Goal: Information Seeking & Learning: Learn about a topic

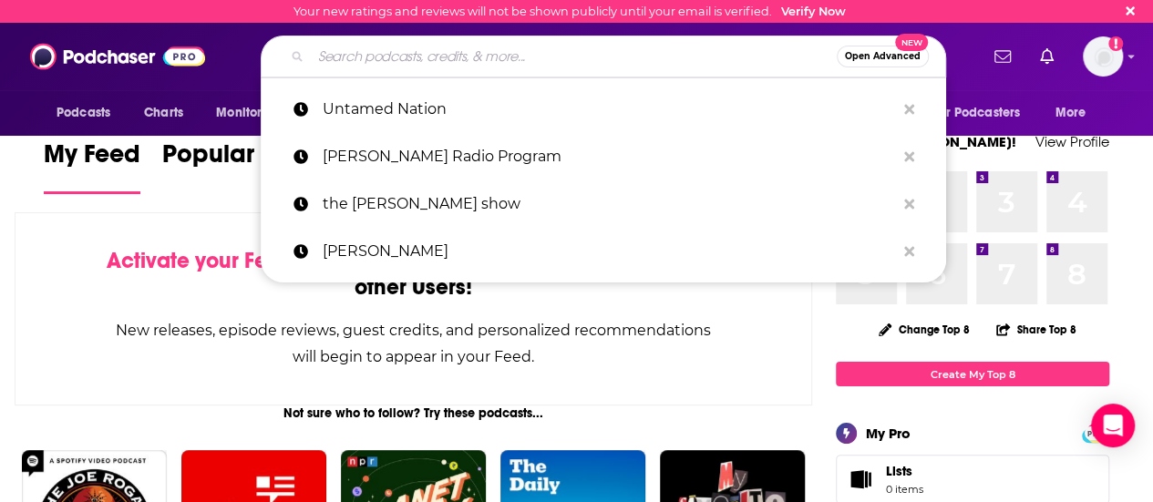
click at [571, 53] on input "Search podcasts, credits, & more..." at bounding box center [574, 56] width 526 height 29
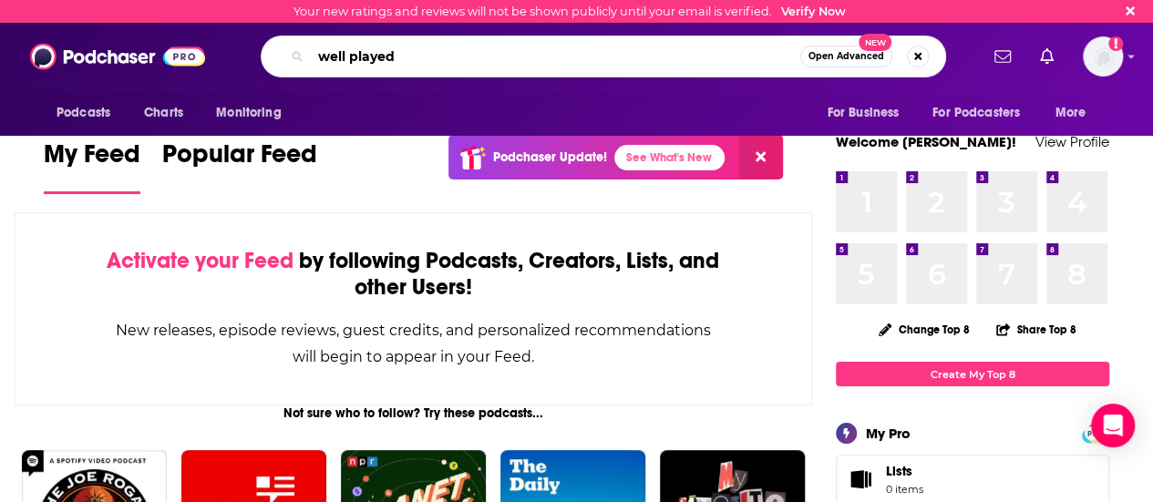
type input "well played"
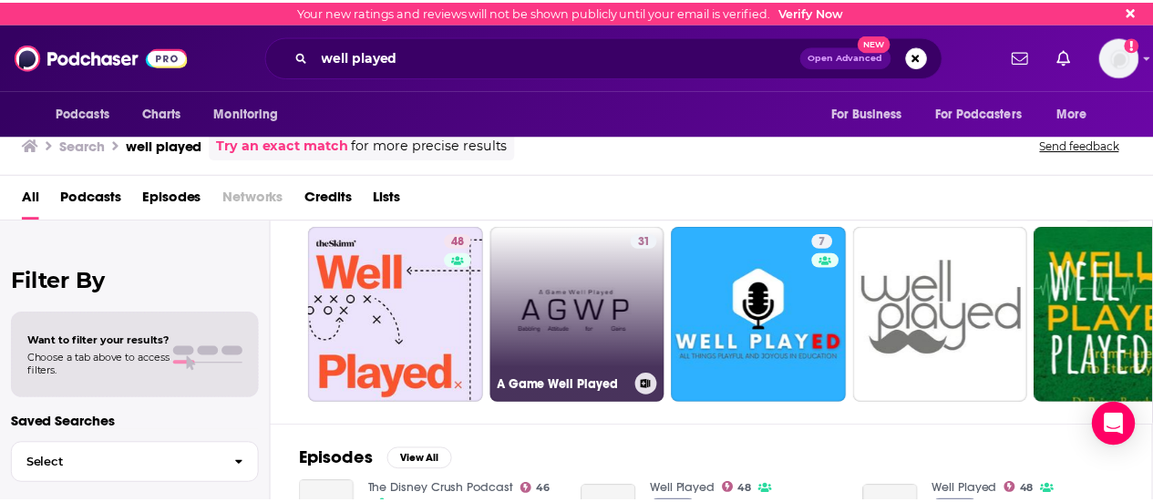
scroll to position [50, 0]
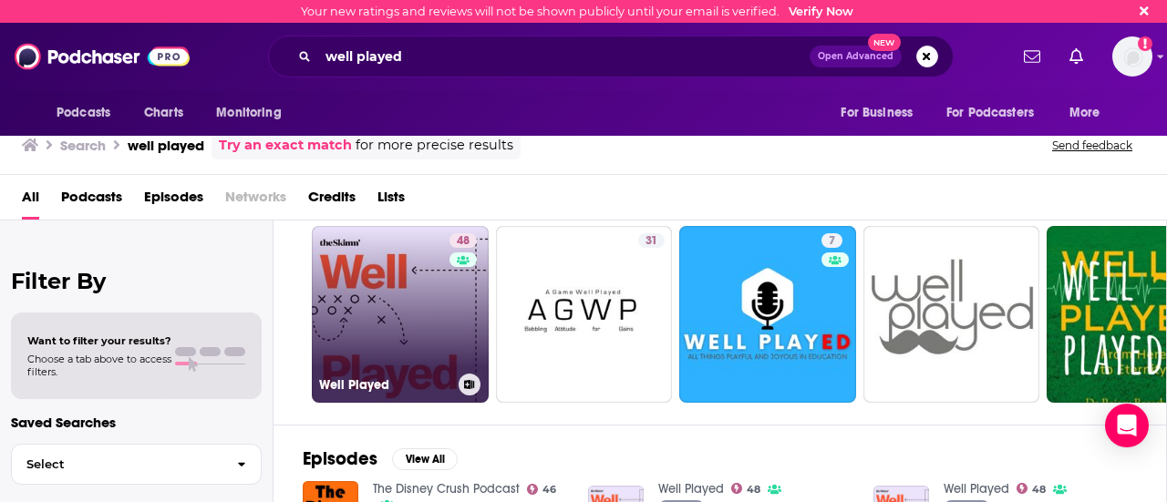
click at [432, 316] on link "48 Well Played" at bounding box center [400, 314] width 177 height 177
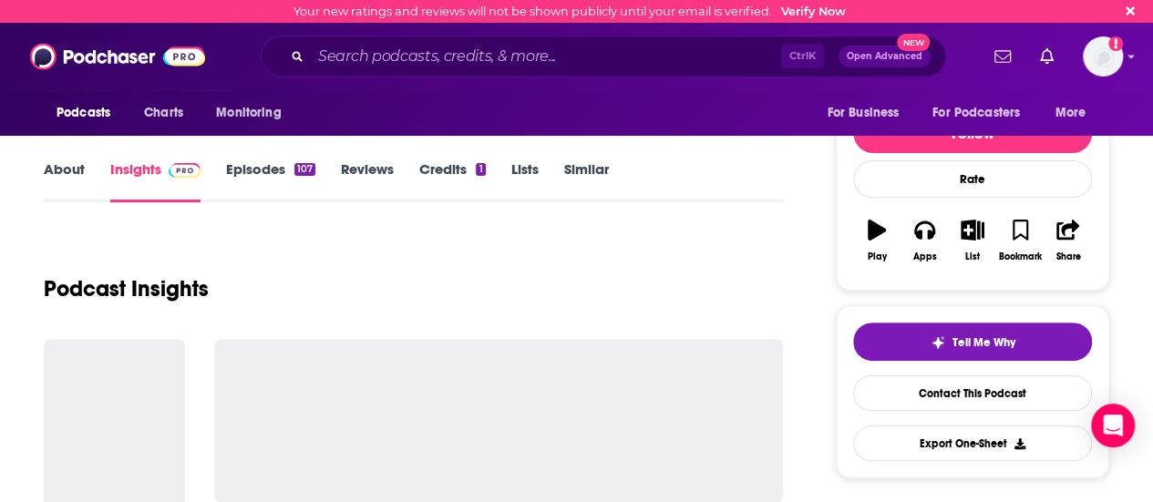
scroll to position [190, 0]
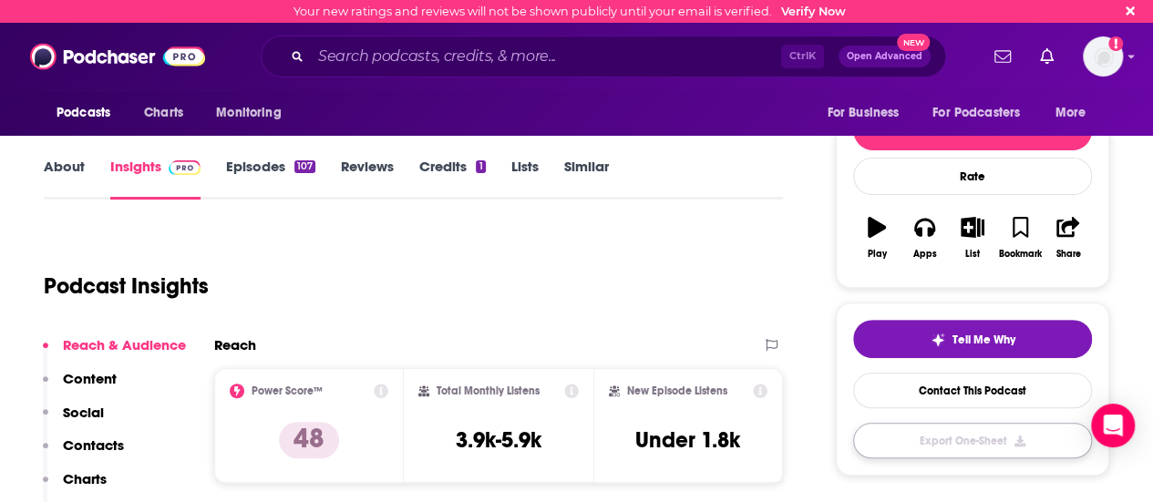
click at [952, 435] on button "Export One-Sheet" at bounding box center [972, 441] width 239 height 36
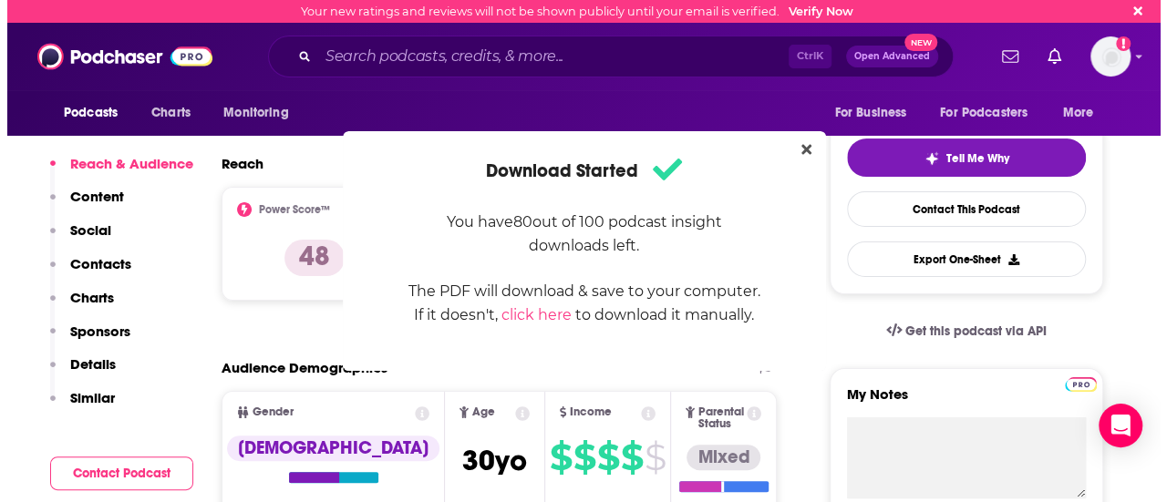
scroll to position [0, 0]
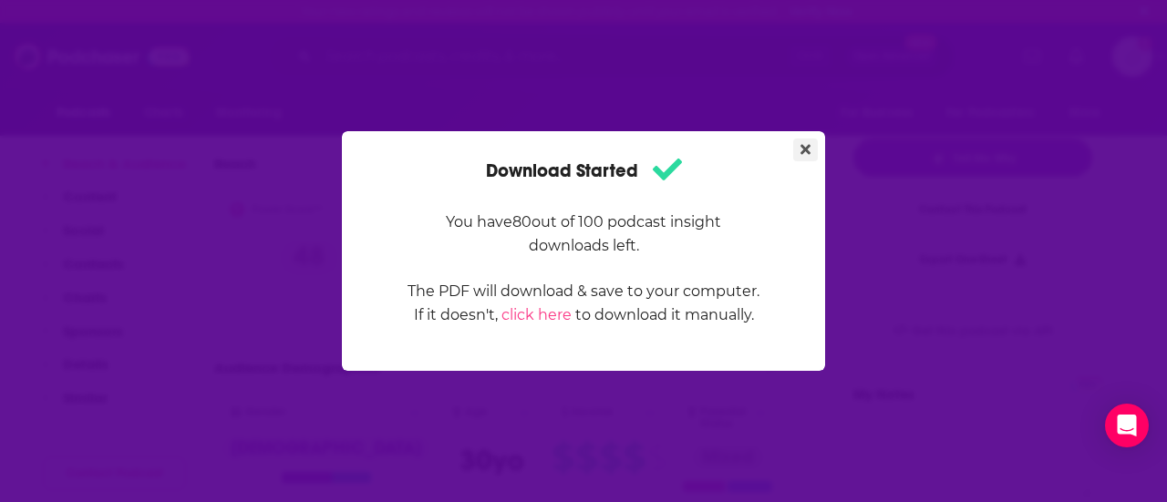
click at [802, 150] on icon "Close" at bounding box center [805, 150] width 10 height 10
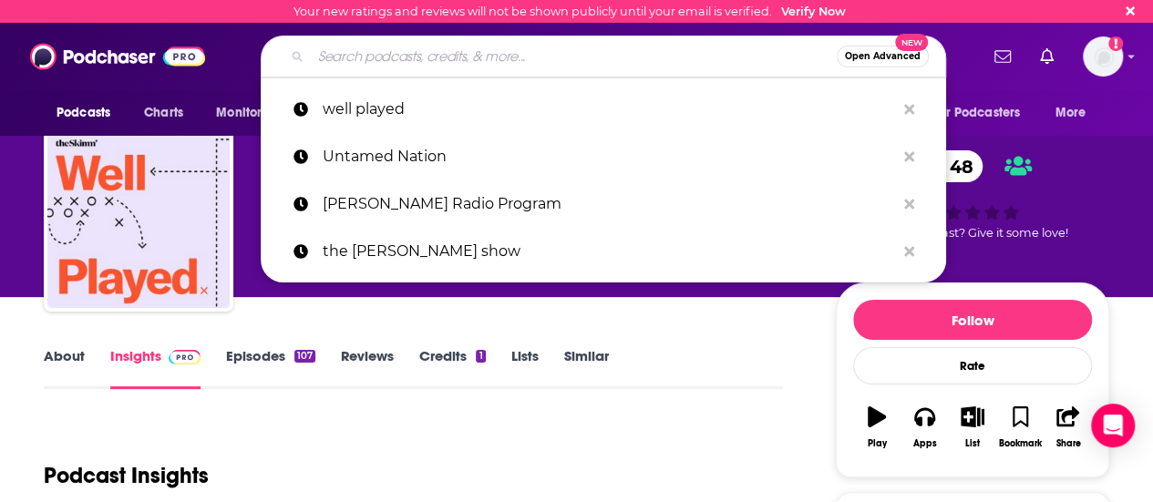
click at [403, 45] on input "Search podcasts, credits, & more..." at bounding box center [574, 56] width 526 height 29
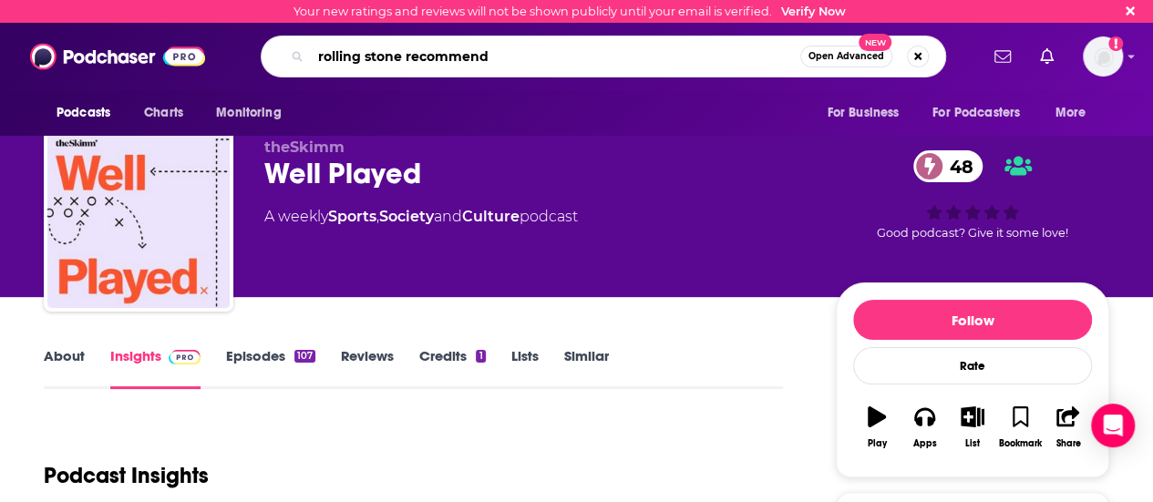
type input "rolling stone recommends"
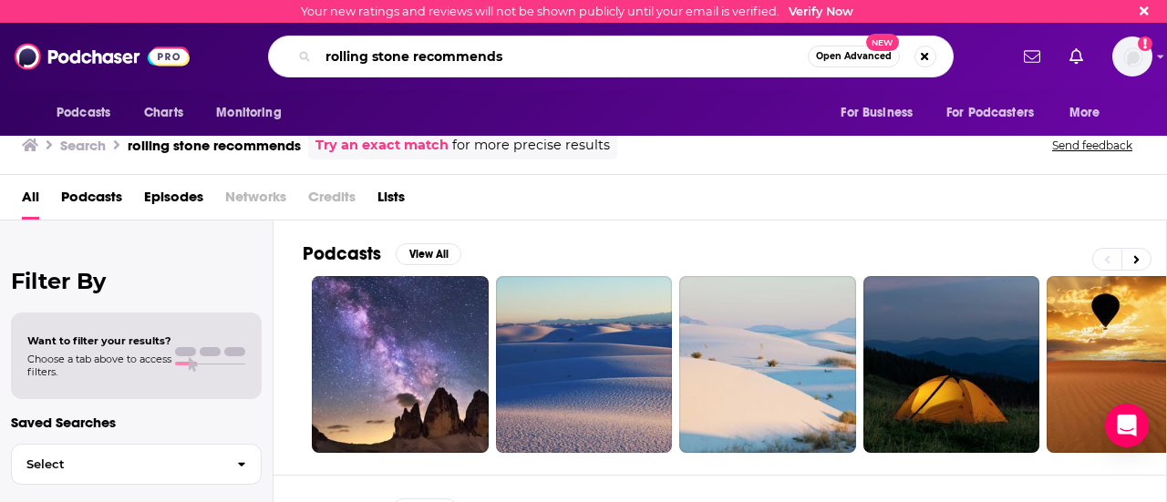
click at [520, 50] on input "rolling stone recommends" at bounding box center [563, 56] width 490 height 29
type input "rolling stone"
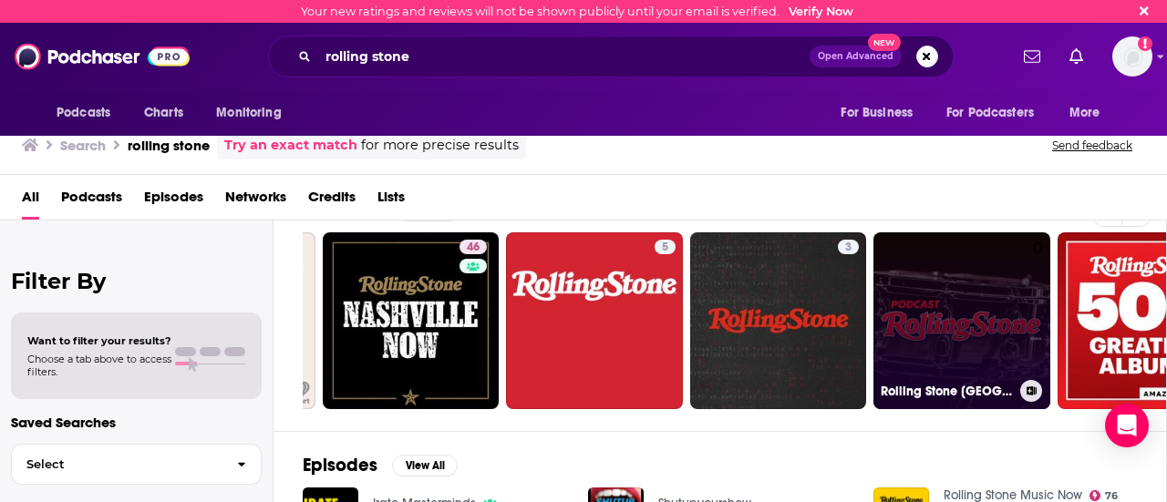
scroll to position [0, 810]
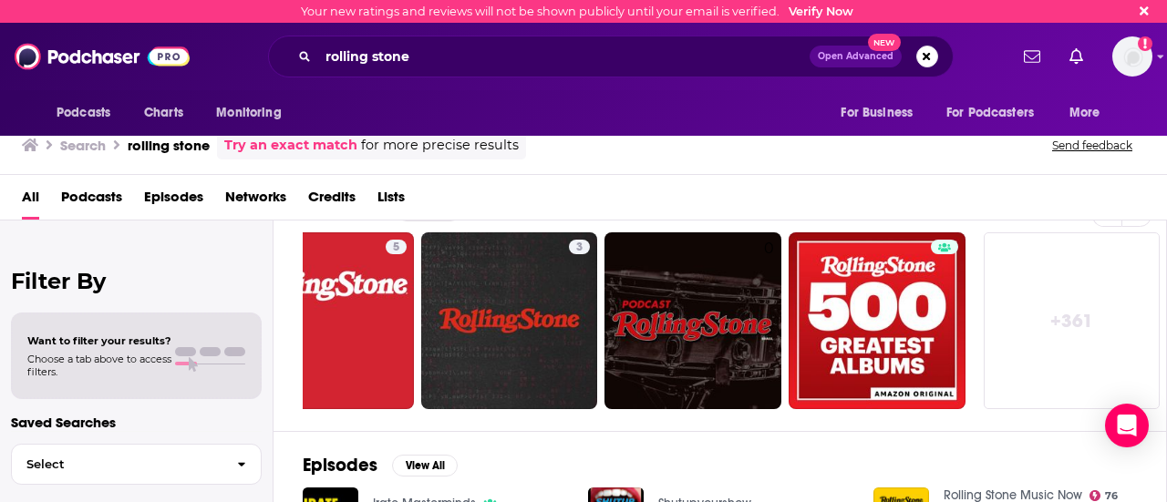
click at [1065, 315] on link "+ 361" at bounding box center [1072, 320] width 177 height 177
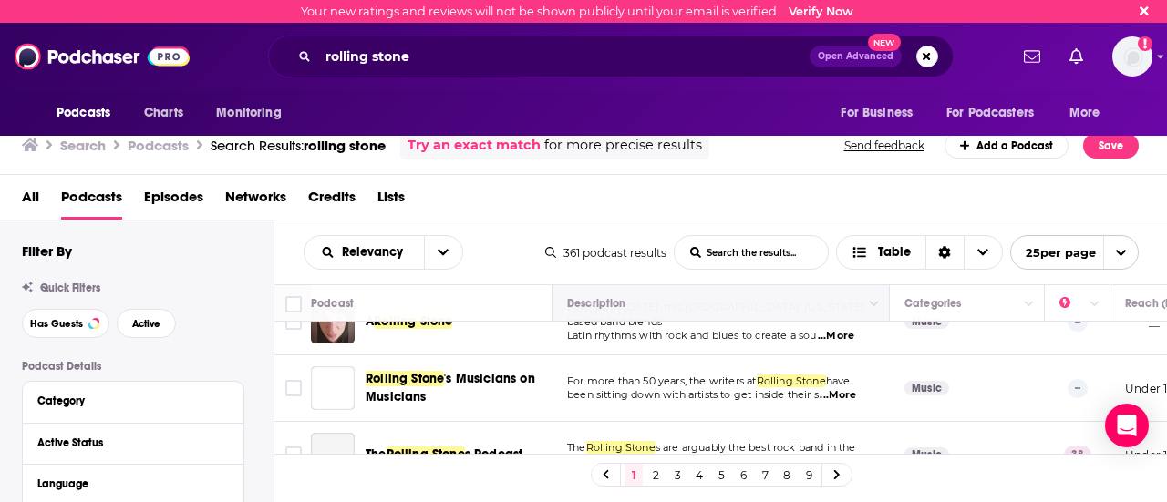
scroll to position [741, 0]
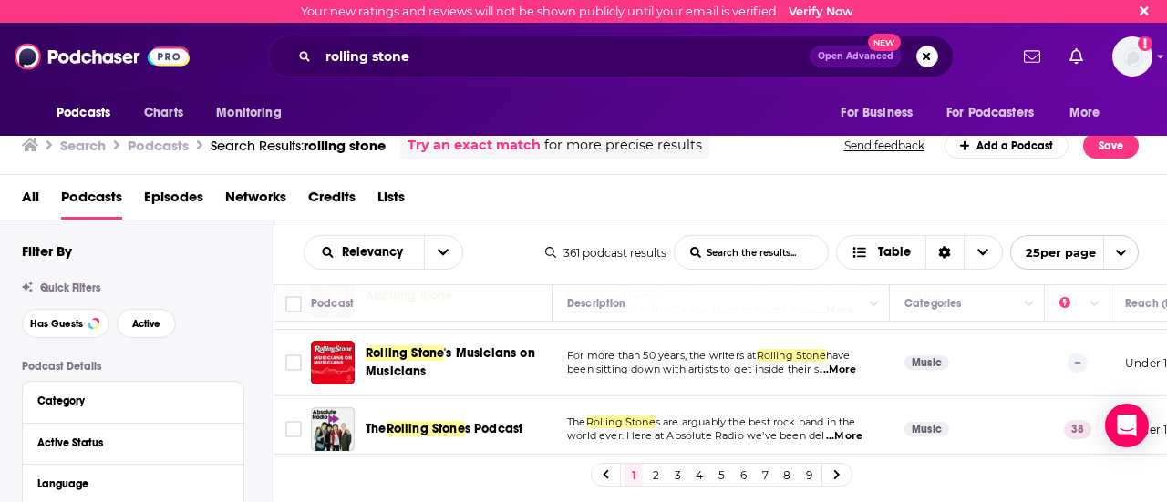
click at [797, 189] on div "All Podcasts Episodes Networks Credits Lists" at bounding box center [587, 200] width 1131 height 37
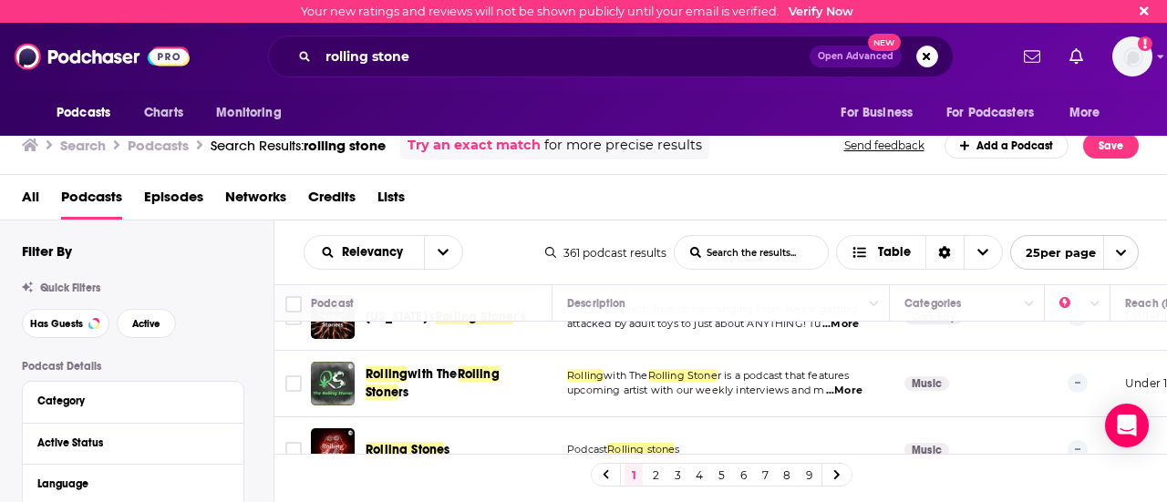
scroll to position [1576, 0]
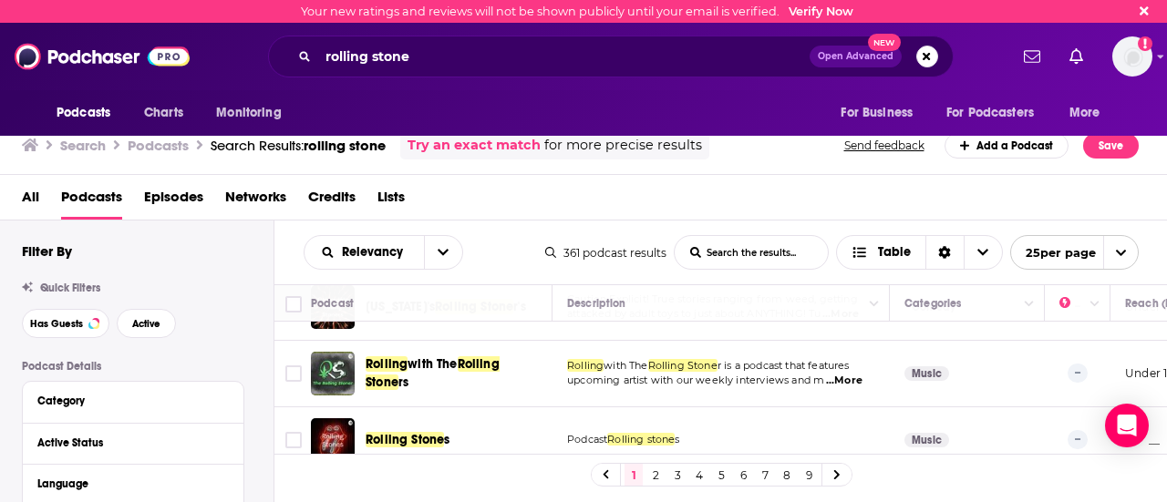
click at [636, 469] on link "1" at bounding box center [633, 475] width 18 height 22
click at [653, 464] on link "2" at bounding box center [655, 475] width 18 height 22
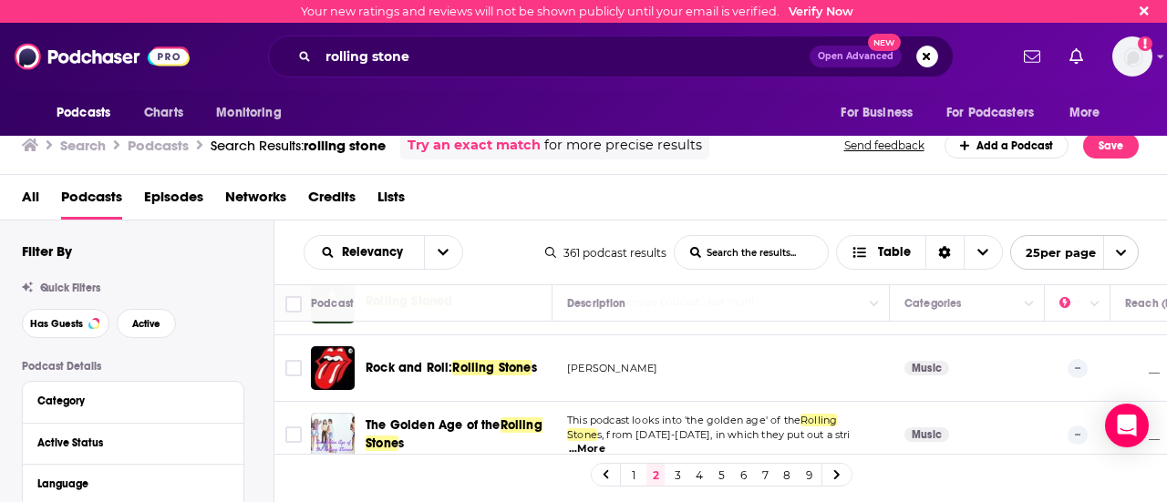
scroll to position [1543, 0]
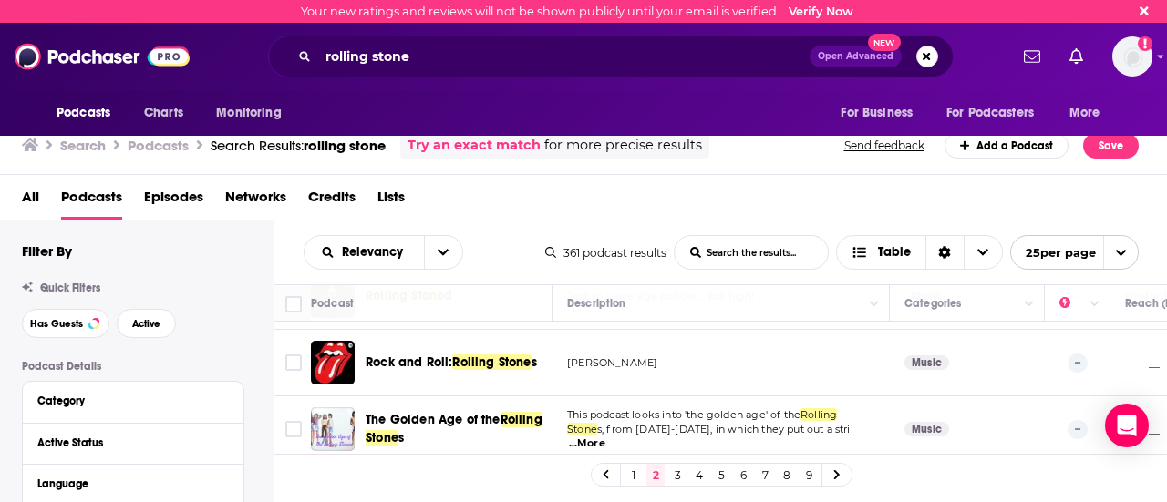
click at [668, 462] on div "1 2 3 4 5 6 7 8 9" at bounding box center [720, 474] width 893 height 41
click at [673, 470] on link "3" at bounding box center [677, 475] width 18 height 22
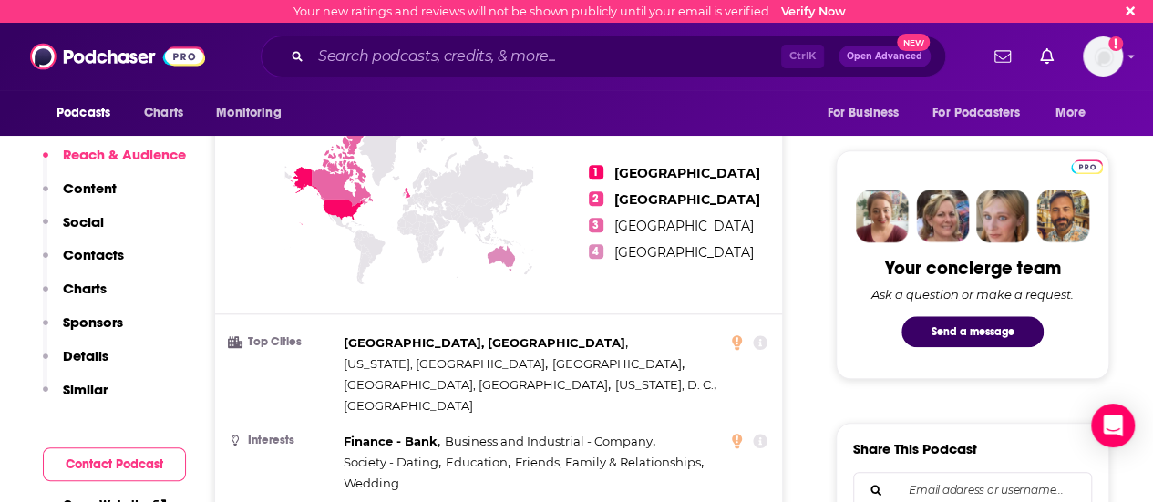
scroll to position [789, 0]
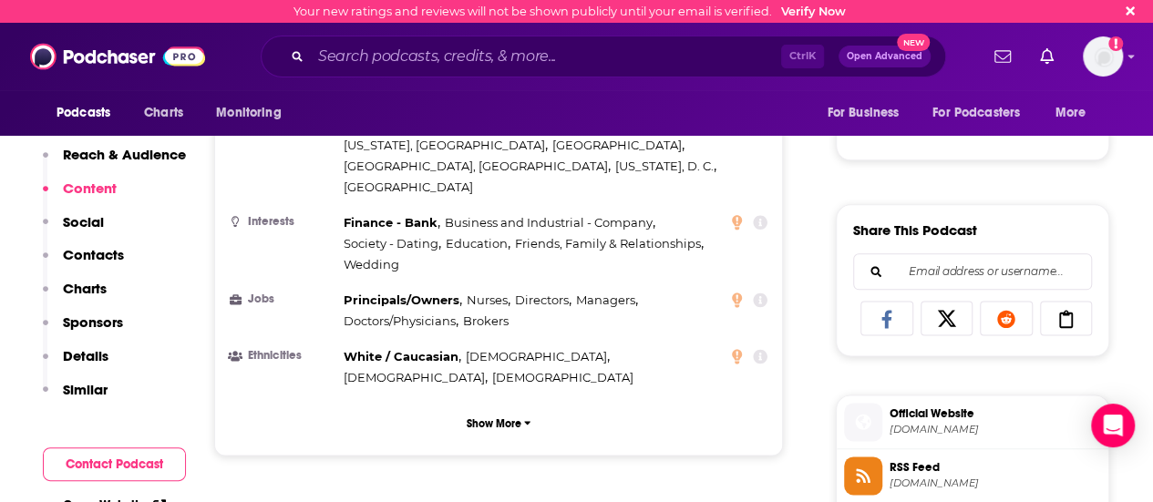
scroll to position [1005, 0]
click at [479, 418] on p "Show More" at bounding box center [494, 424] width 55 height 13
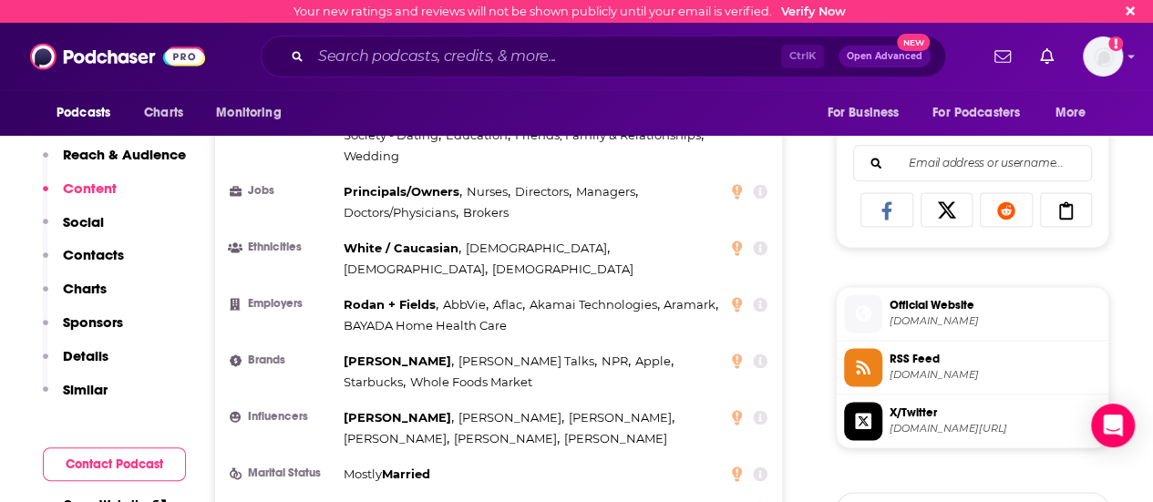
scroll to position [1116, 0]
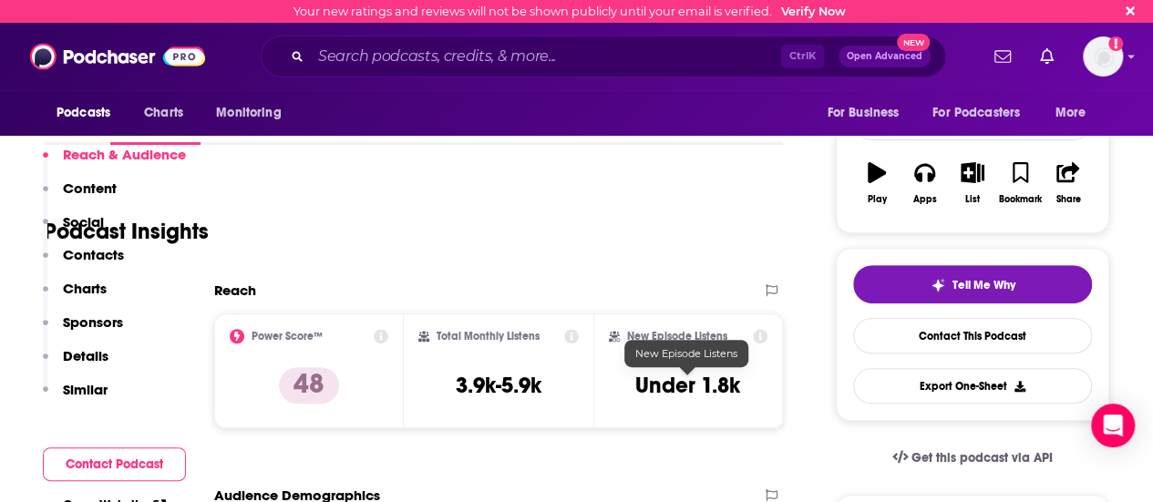
scroll to position [512, 0]
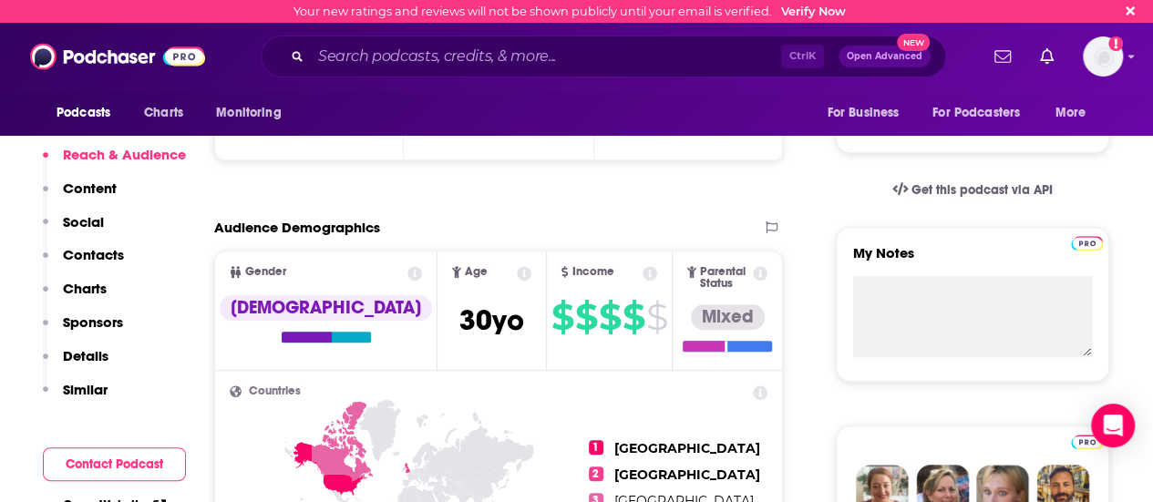
click at [407, 278] on icon at bounding box center [414, 273] width 15 height 15
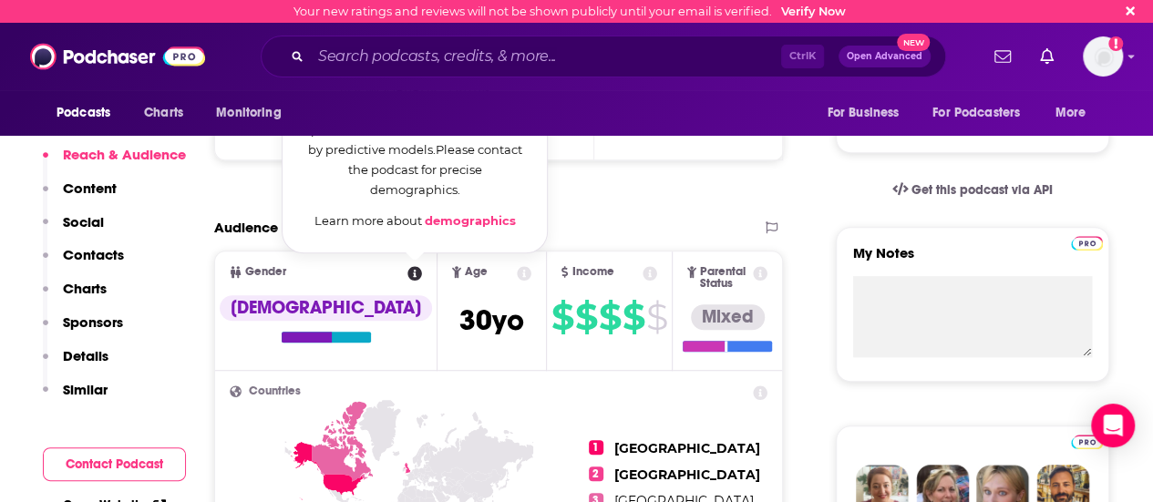
click at [425, 218] on link "demographics" at bounding box center [470, 220] width 91 height 15
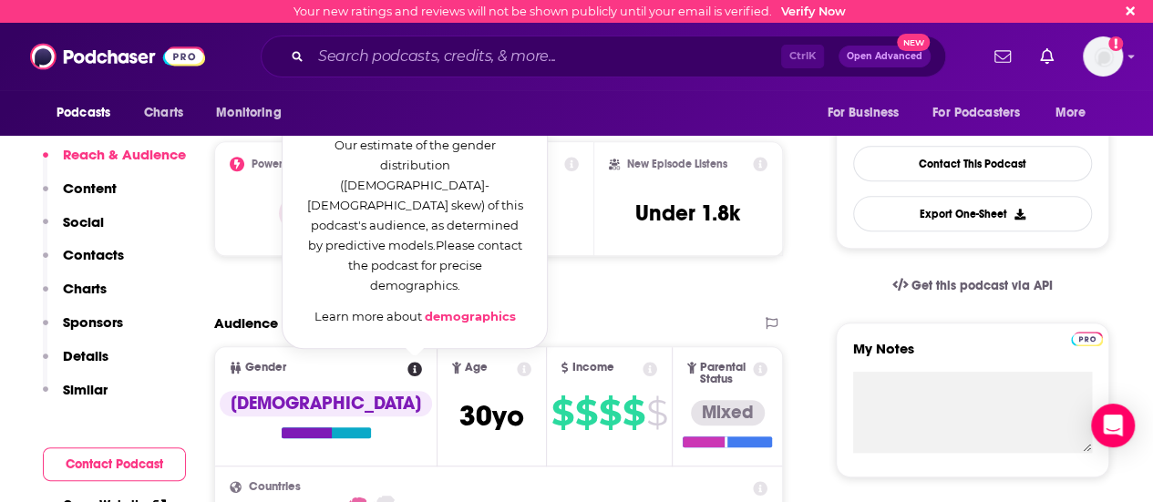
scroll to position [414, 0]
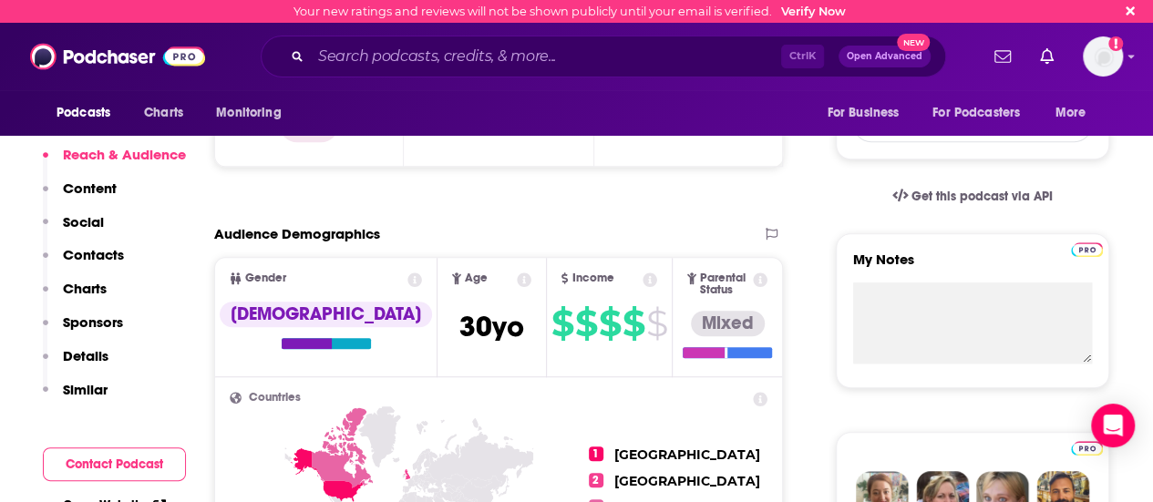
scroll to position [504, 0]
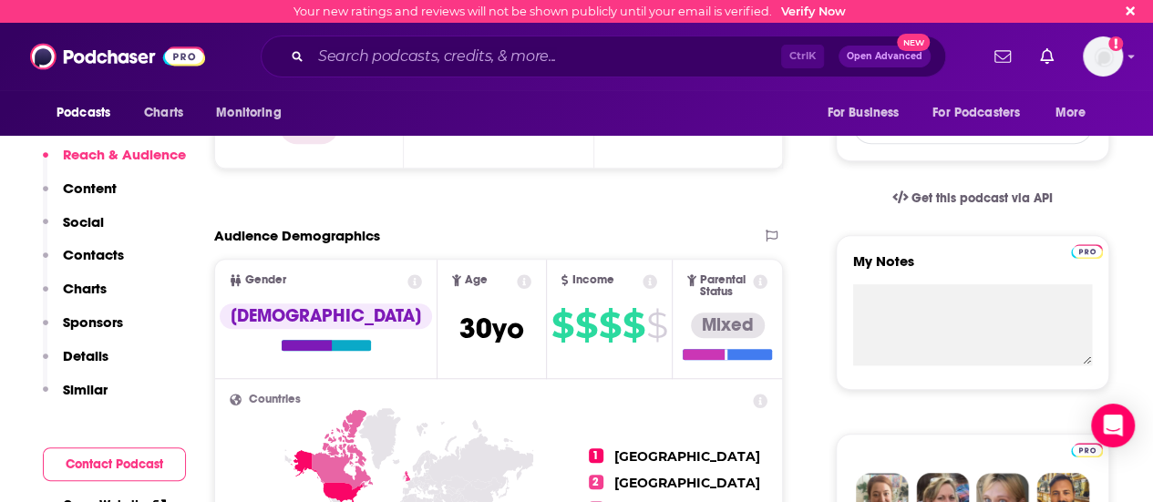
click at [407, 282] on icon at bounding box center [414, 281] width 15 height 15
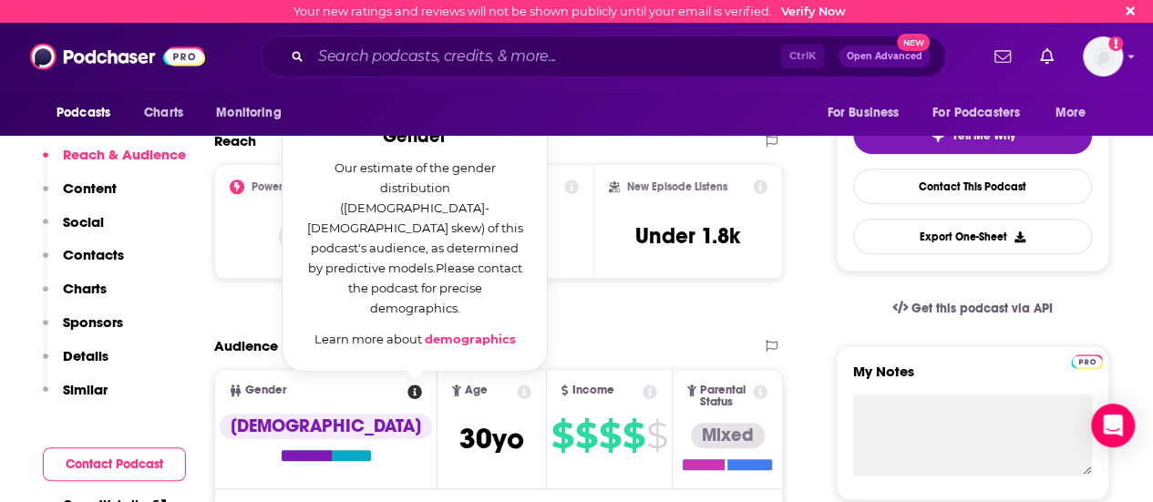
scroll to position [391, 0]
